Goal: Task Accomplishment & Management: Manage account settings

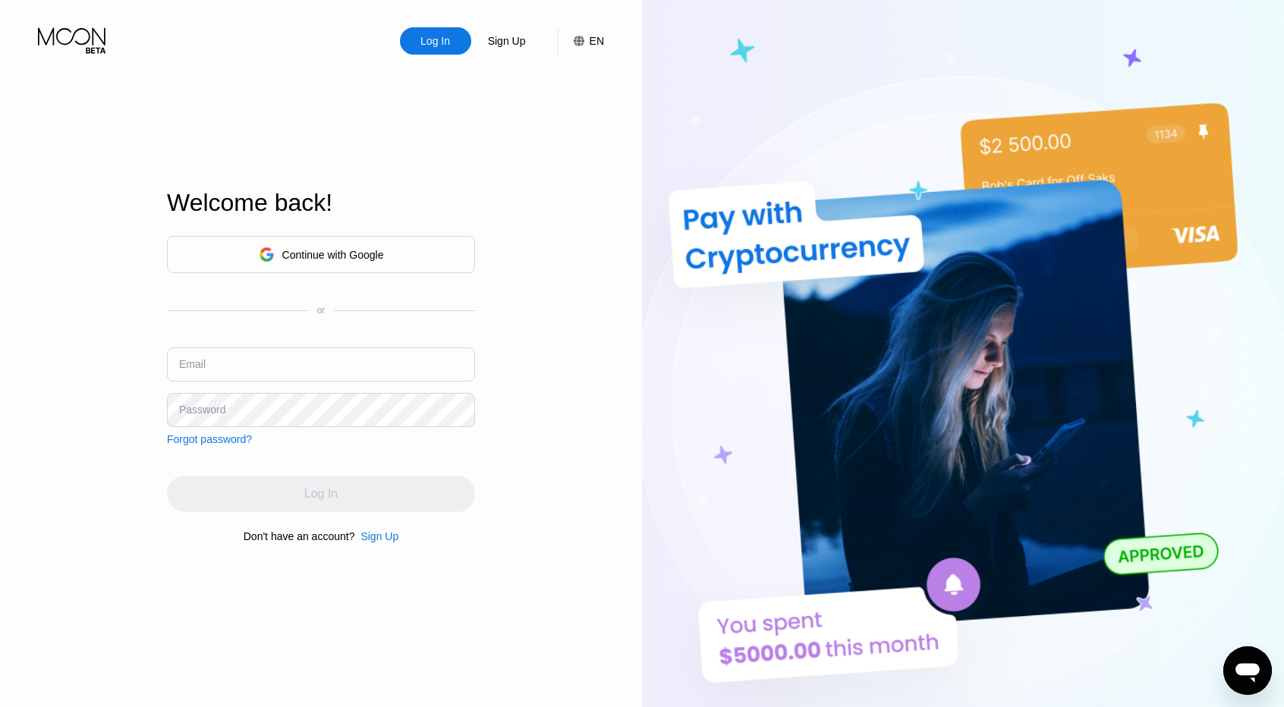
type input "[EMAIL_ADDRESS][DOMAIN_NAME]"
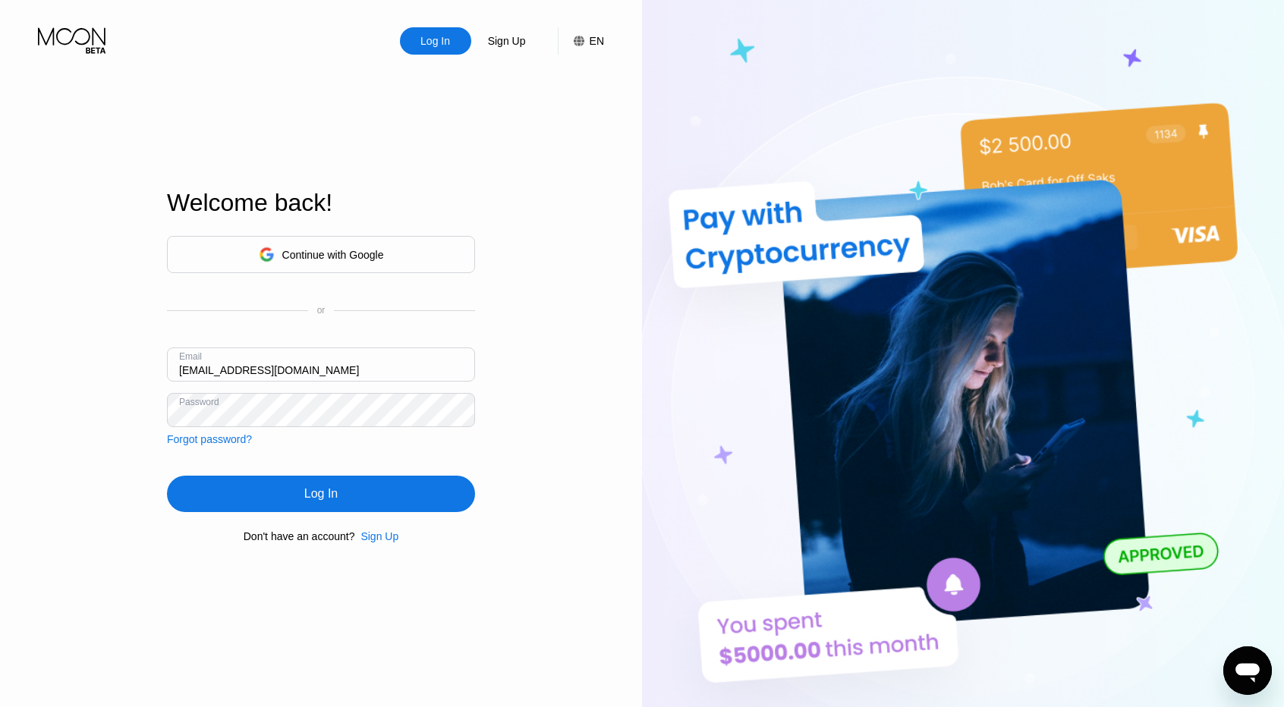
click at [452, 460] on div "Continue with Google or Email [EMAIL_ADDRESS][DOMAIN_NAME] Password Forgot pass…" at bounding box center [321, 389] width 308 height 308
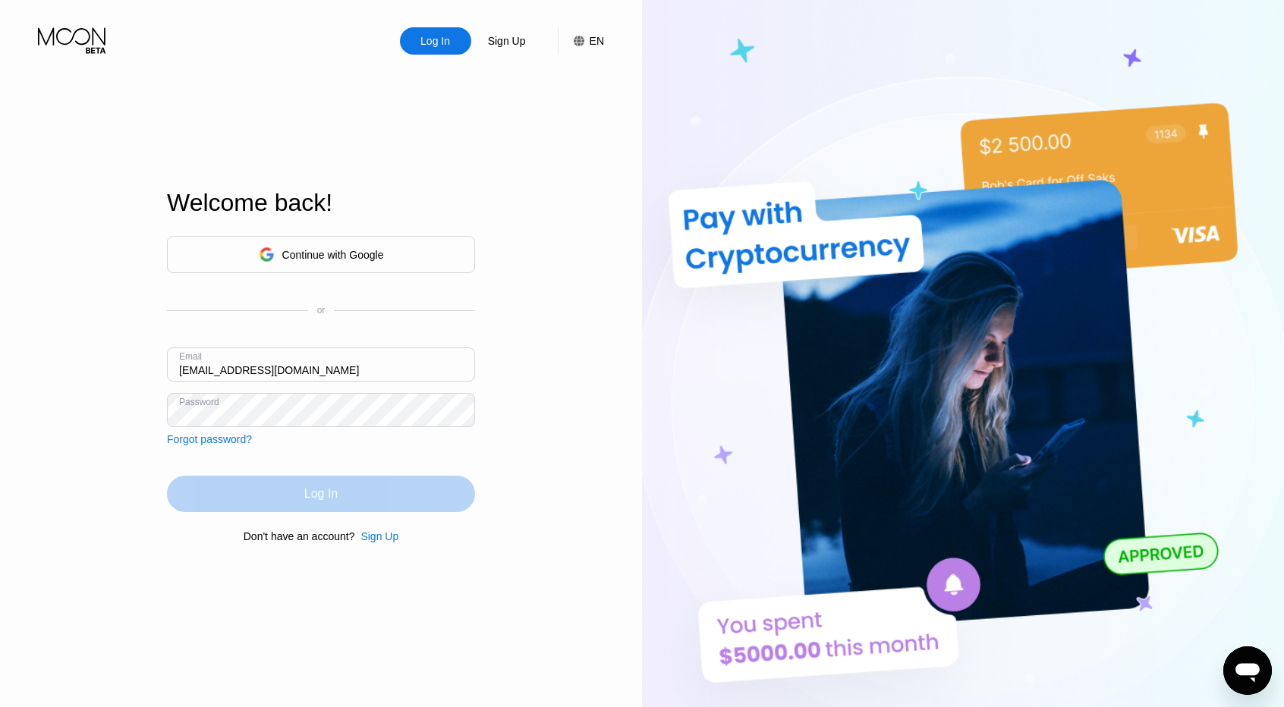
click at [423, 488] on div "Log In" at bounding box center [321, 494] width 308 height 36
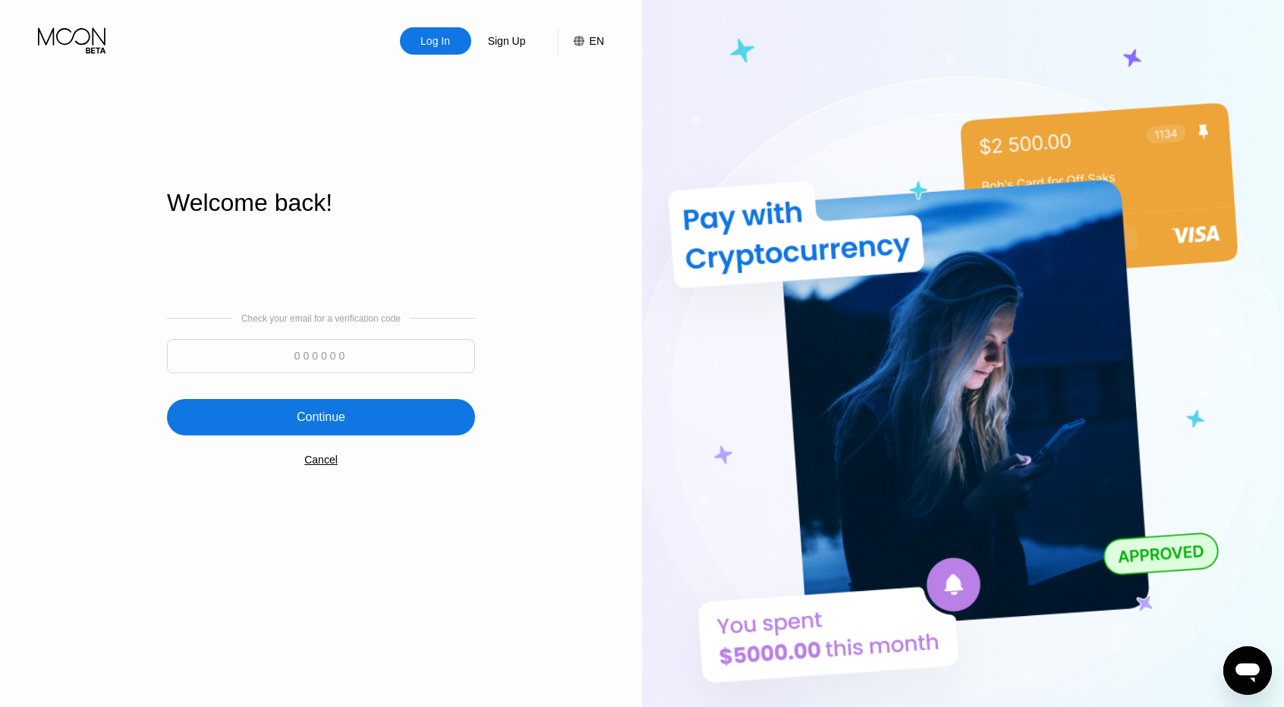
click at [272, 342] on input at bounding box center [321, 356] width 308 height 34
type input "610277"
click at [340, 429] on div "Continue" at bounding box center [321, 417] width 308 height 36
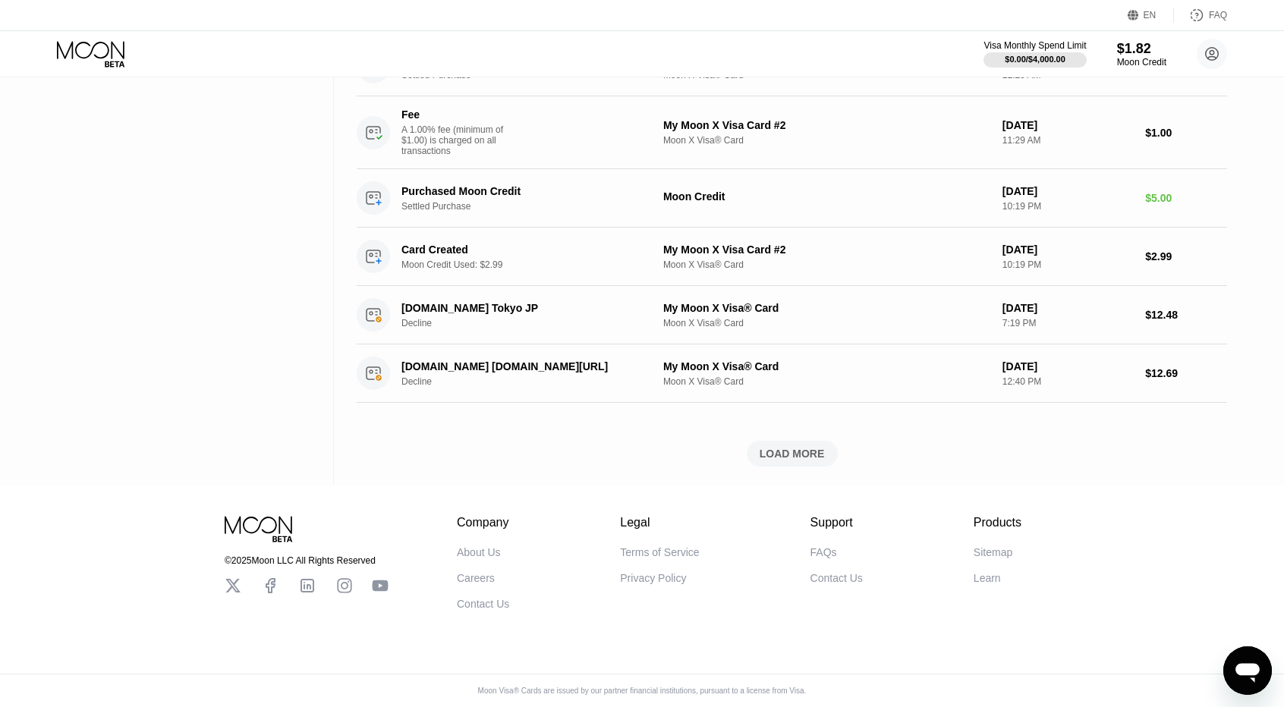
scroll to position [553, 0]
click at [792, 453] on div "LOAD MORE" at bounding box center [792, 454] width 91 height 26
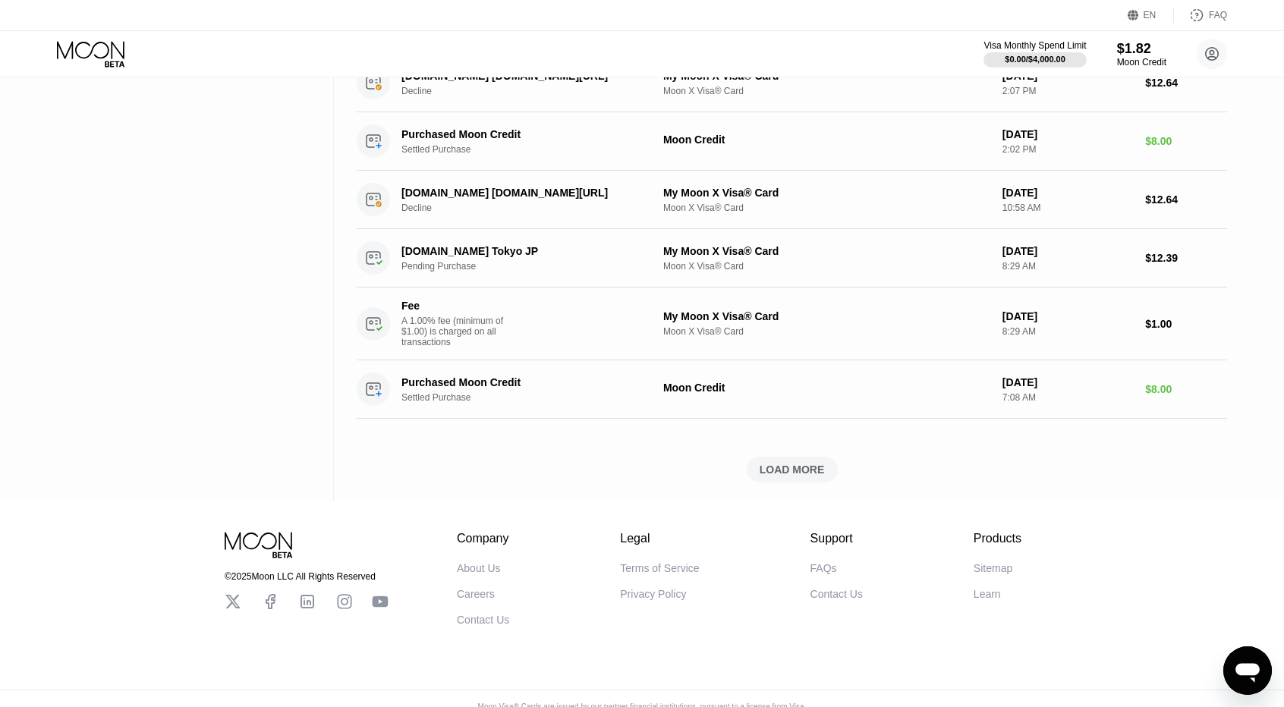
scroll to position [1331, 0]
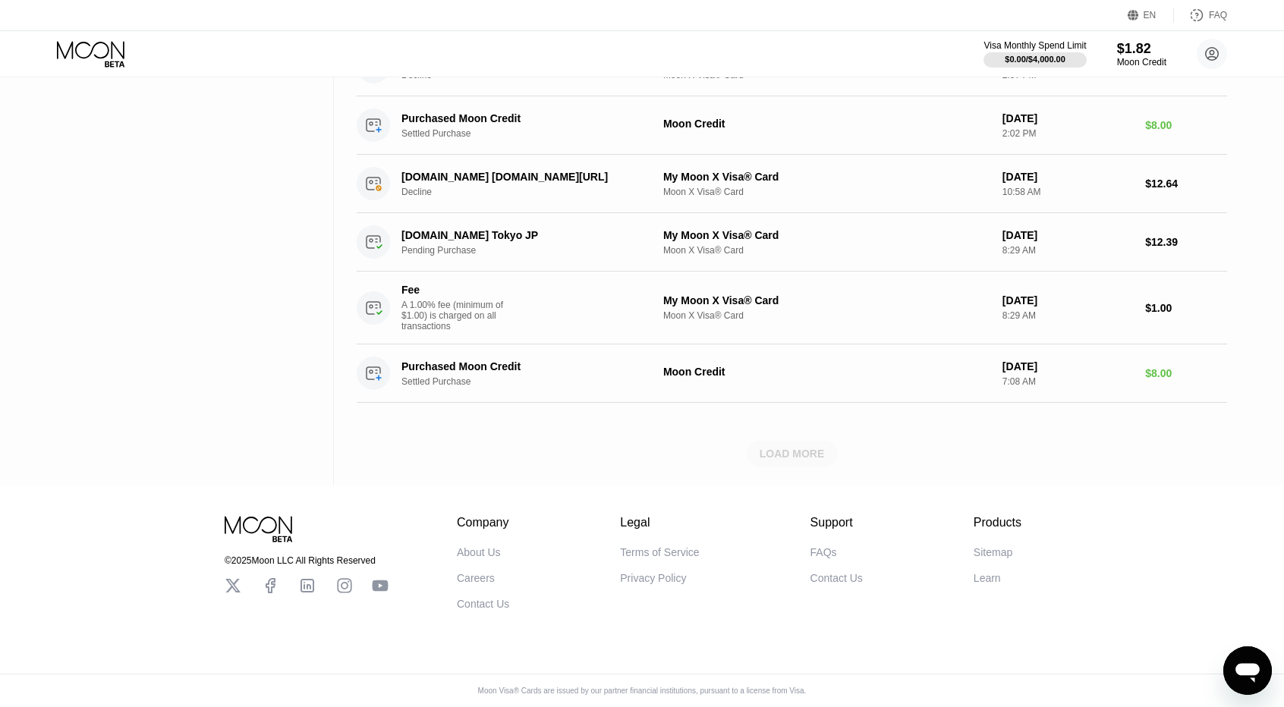
drag, startPoint x: 841, startPoint y: 450, endPoint x: 839, endPoint y: 442, distance: 7.7
click at [839, 442] on div "LOAD MORE" at bounding box center [792, 454] width 871 height 26
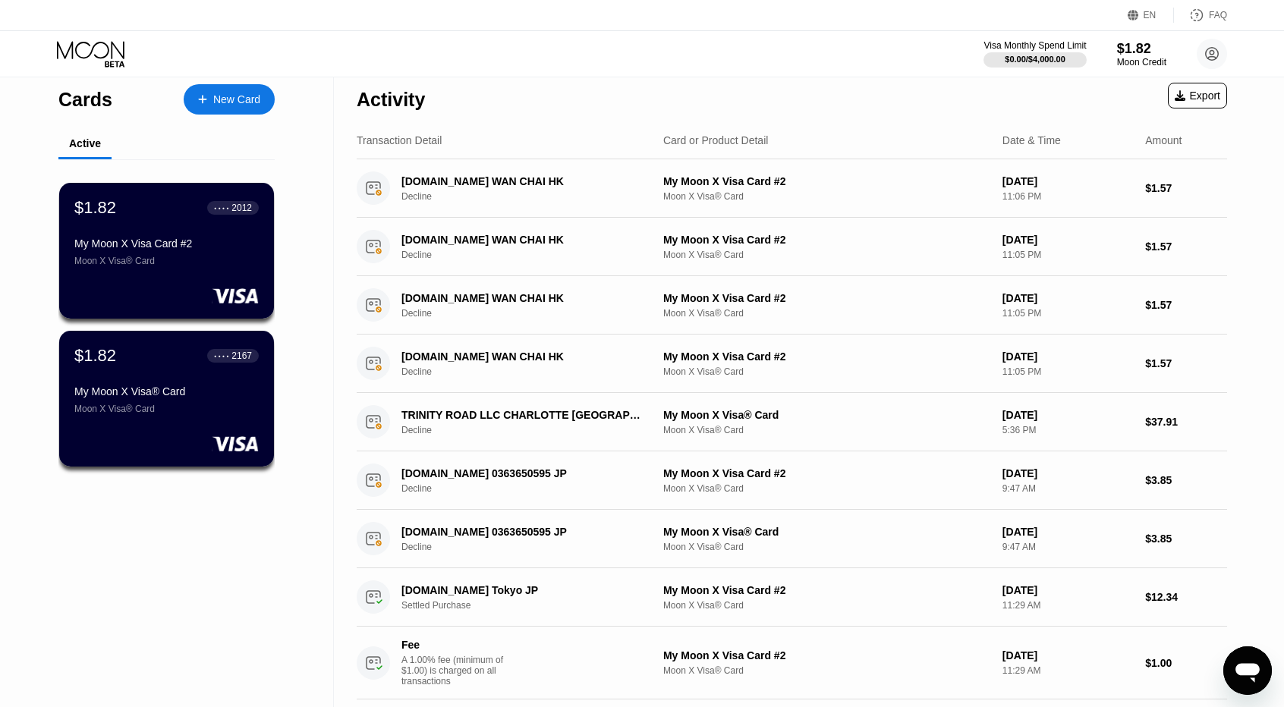
scroll to position [0, 0]
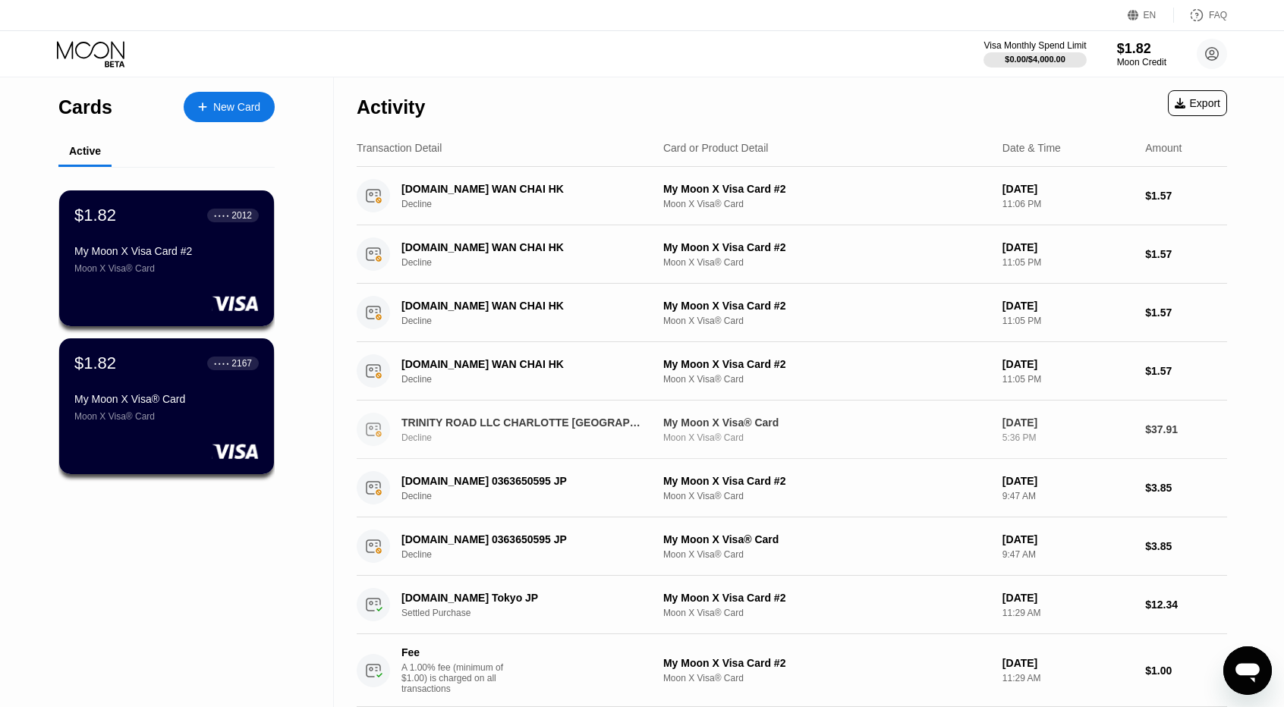
drag, startPoint x: 627, startPoint y: 140, endPoint x: 732, endPoint y: 534, distance: 407.6
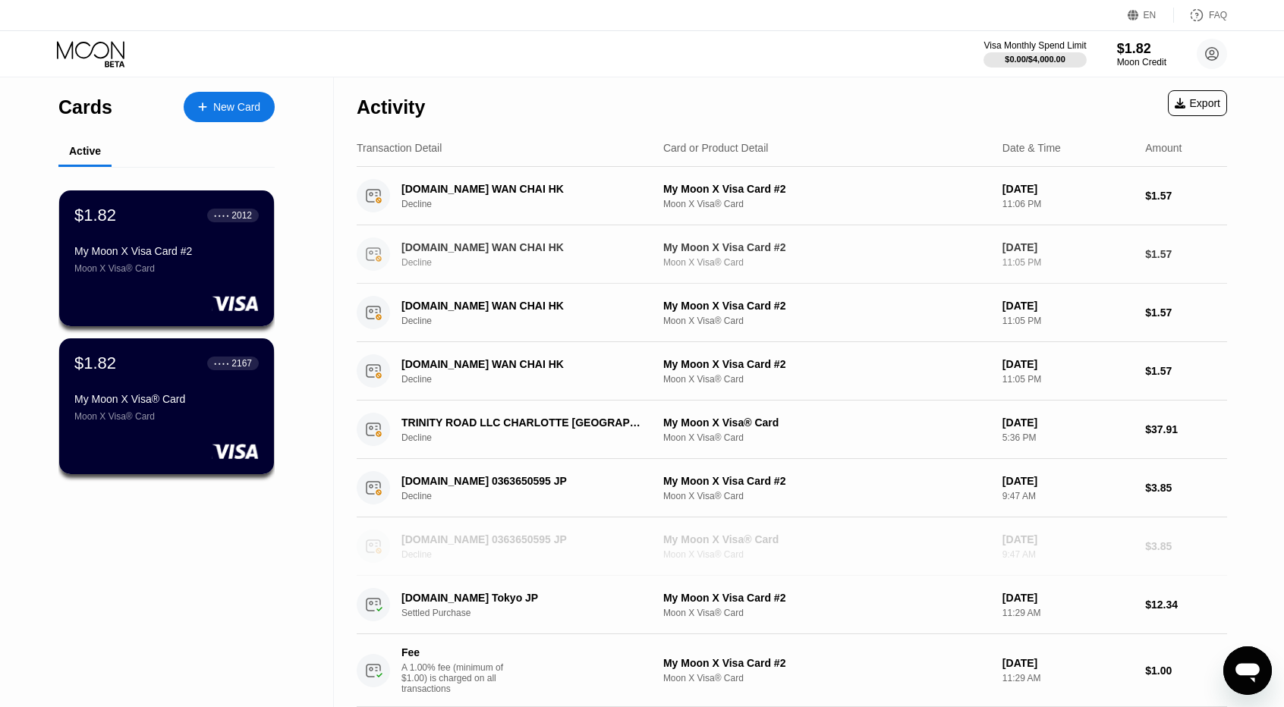
drag, startPoint x: 732, startPoint y: 534, endPoint x: 718, endPoint y: 227, distance: 307.7
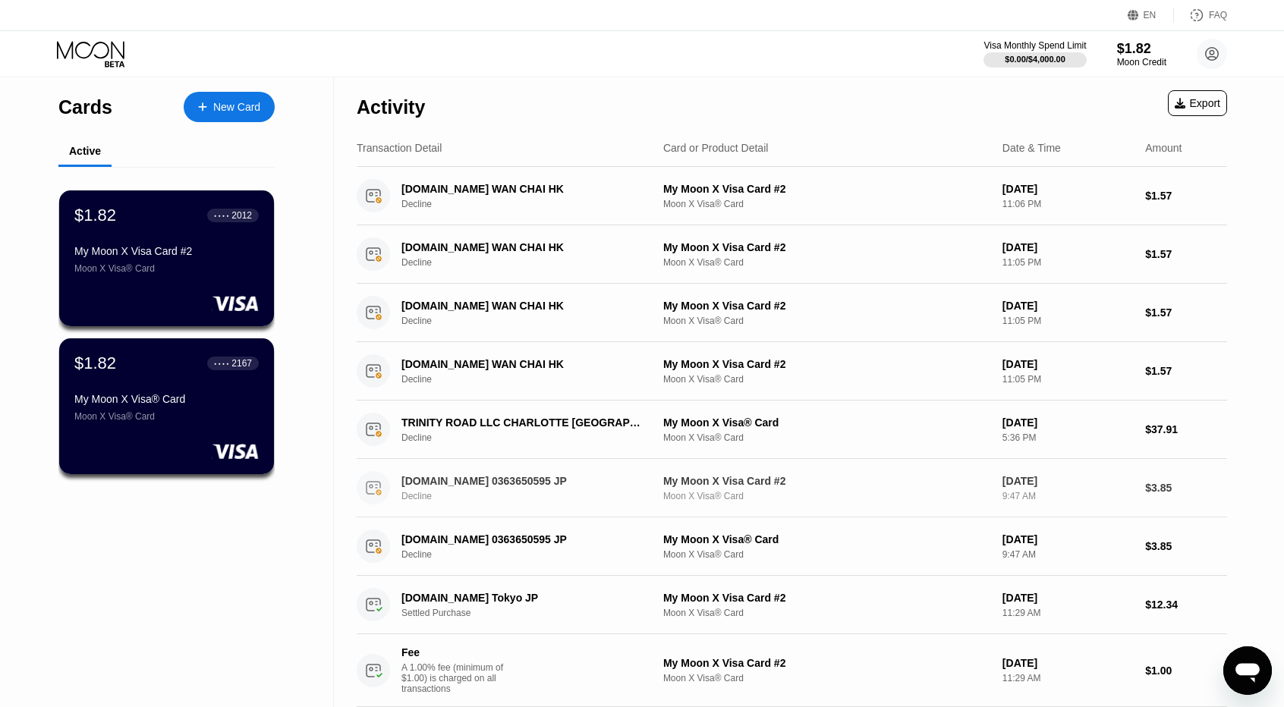
click at [729, 515] on div "[DOMAIN_NAME] 0363650595 JP Decline My Moon X Visa Card #2 Moon X Visa® Card [D…" at bounding box center [792, 488] width 871 height 58
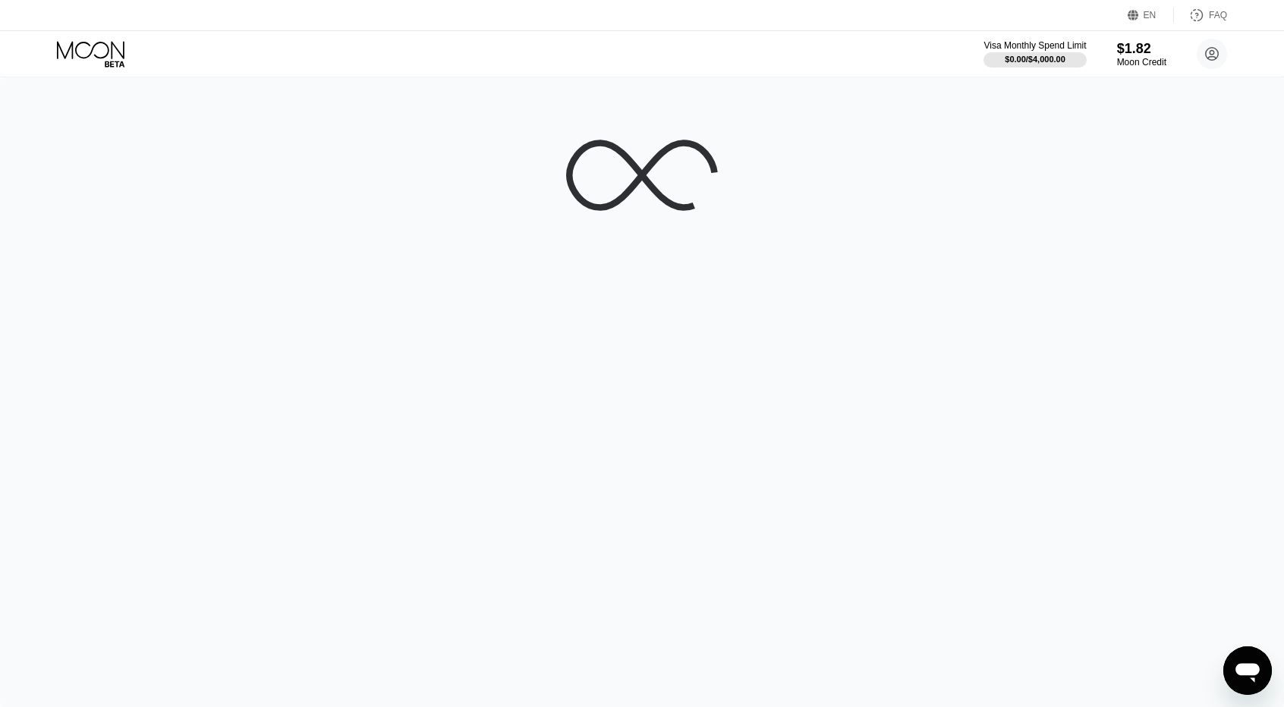
click at [729, 525] on div at bounding box center [642, 392] width 1284 height 631
